Goal: Information Seeking & Learning: Learn about a topic

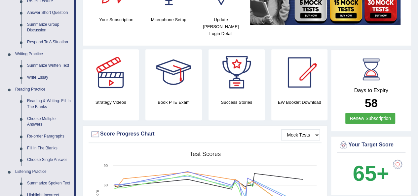
scroll to position [125, 0]
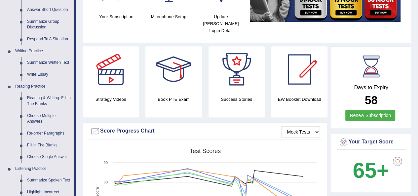
click at [38, 45] on link "Writing Practice" at bounding box center [43, 51] width 62 height 12
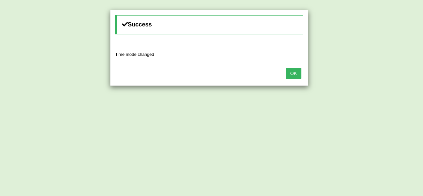
click at [294, 76] on button "OK" at bounding box center [293, 73] width 15 height 11
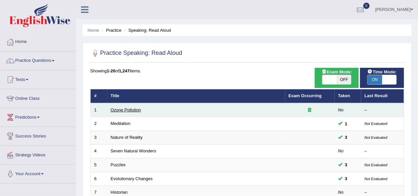
click at [125, 109] on link "Ozone Pollution" at bounding box center [126, 109] width 30 height 5
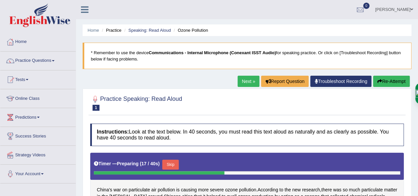
scroll to position [97, 0]
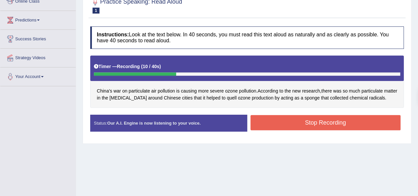
click at [298, 128] on button "Stop Recording" at bounding box center [325, 122] width 150 height 15
click at [301, 124] on div "Status: Our A.I. Engine is now listening to your voice. Start Answering Stop Re…" at bounding box center [246, 126] width 313 height 23
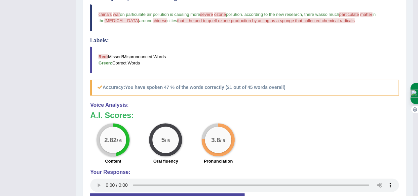
scroll to position [120, 0]
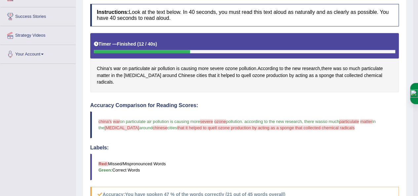
drag, startPoint x: 422, startPoint y: 85, endPoint x: 421, endPoint y: 79, distance: 6.0
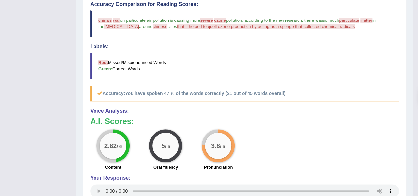
scroll to position [0, 0]
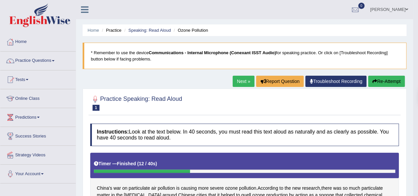
click at [235, 84] on link "Next »" at bounding box center [243, 81] width 22 height 11
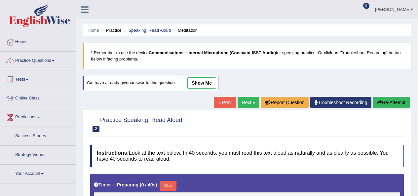
click at [170, 181] on button "Skip" at bounding box center [168, 186] width 17 height 10
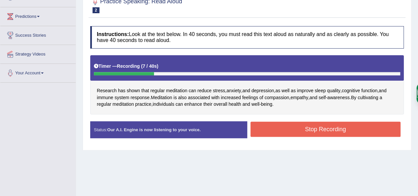
click at [315, 127] on button "Stop Recording" at bounding box center [325, 129] width 150 height 15
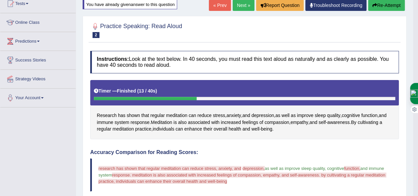
scroll to position [72, 0]
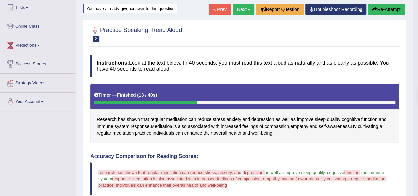
click at [390, 12] on button "Re-Attempt" at bounding box center [386, 9] width 37 height 11
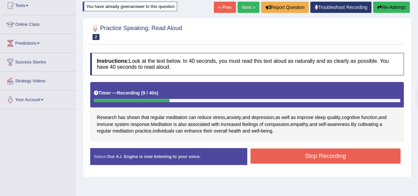
click at [321, 155] on button "Stop Recording" at bounding box center [325, 155] width 150 height 15
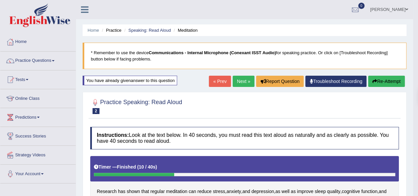
click at [237, 78] on link "Next »" at bounding box center [243, 81] width 22 height 11
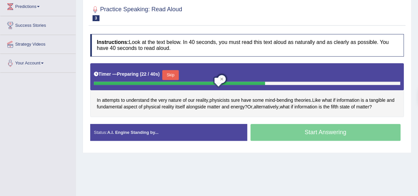
scroll to position [111, 0]
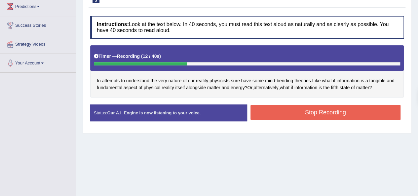
click at [302, 111] on button "Stop Recording" at bounding box center [325, 112] width 150 height 15
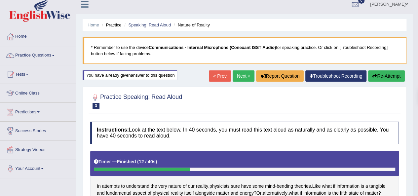
scroll to position [2, 0]
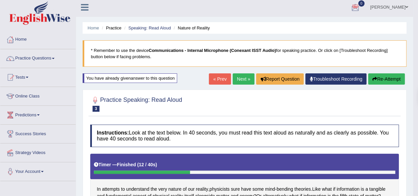
click at [36, 53] on link "Practice Questions" at bounding box center [37, 57] width 75 height 17
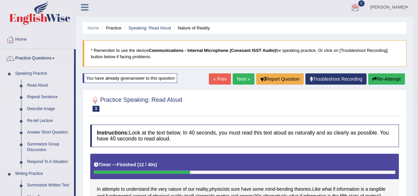
click at [44, 95] on link "Repeat Sentence" at bounding box center [49, 97] width 50 height 12
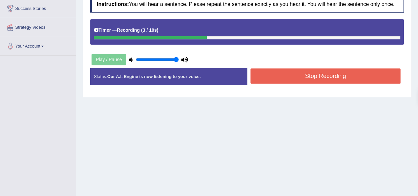
click at [285, 74] on button "Stop Recording" at bounding box center [325, 75] width 150 height 15
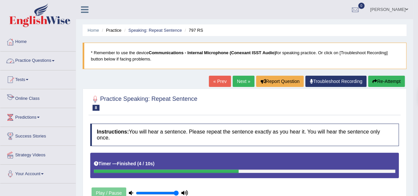
click at [22, 62] on link "Practice Questions" at bounding box center [37, 60] width 75 height 17
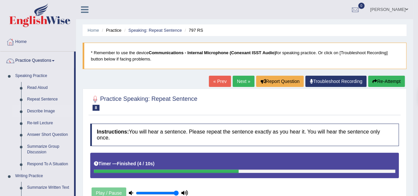
click at [35, 111] on link "Describe Image" at bounding box center [49, 111] width 50 height 12
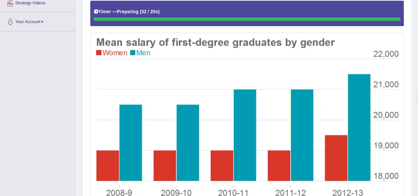
scroll to position [168, 0]
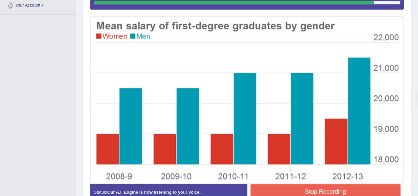
click at [275, 186] on button "Stop Recording" at bounding box center [325, 191] width 150 height 15
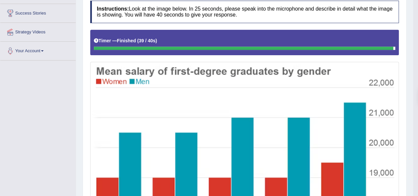
scroll to position [0, 0]
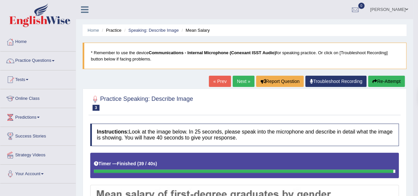
click at [242, 81] on link "Next »" at bounding box center [243, 81] width 22 height 11
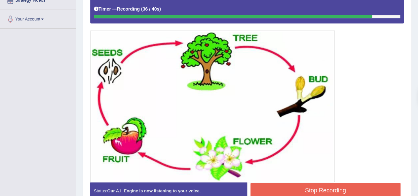
click at [294, 185] on button "Stop Recording" at bounding box center [325, 190] width 150 height 15
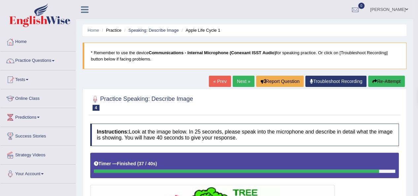
click at [241, 82] on link "Next »" at bounding box center [243, 81] width 22 height 11
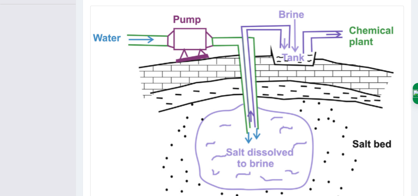
scroll to position [42, 0]
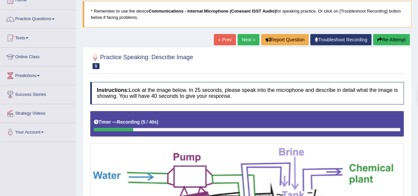
click at [242, 38] on link "Next »" at bounding box center [248, 39] width 22 height 11
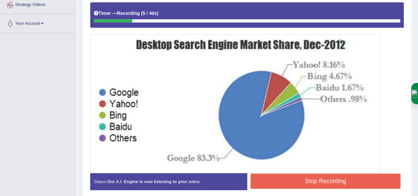
scroll to position [81, 0]
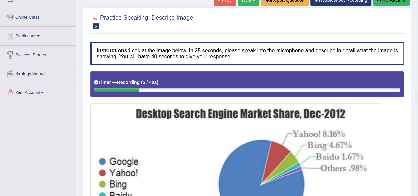
click at [244, 1] on link "Next »" at bounding box center [248, -1] width 22 height 11
